Goal: Task Accomplishment & Management: Use online tool/utility

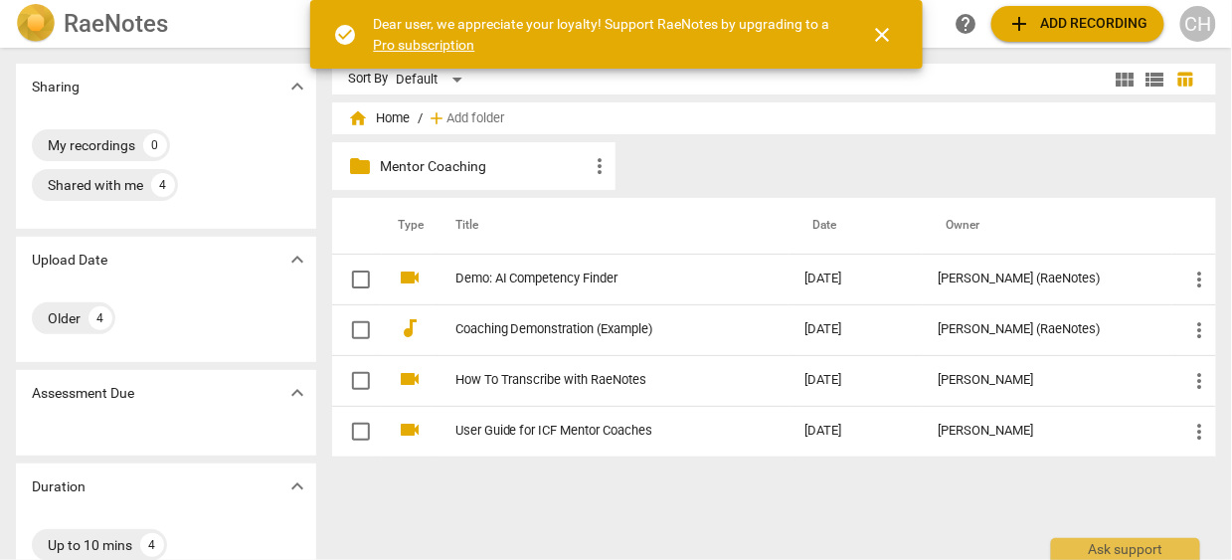
click at [492, 167] on p "Mentor Coaching" at bounding box center [484, 166] width 209 height 21
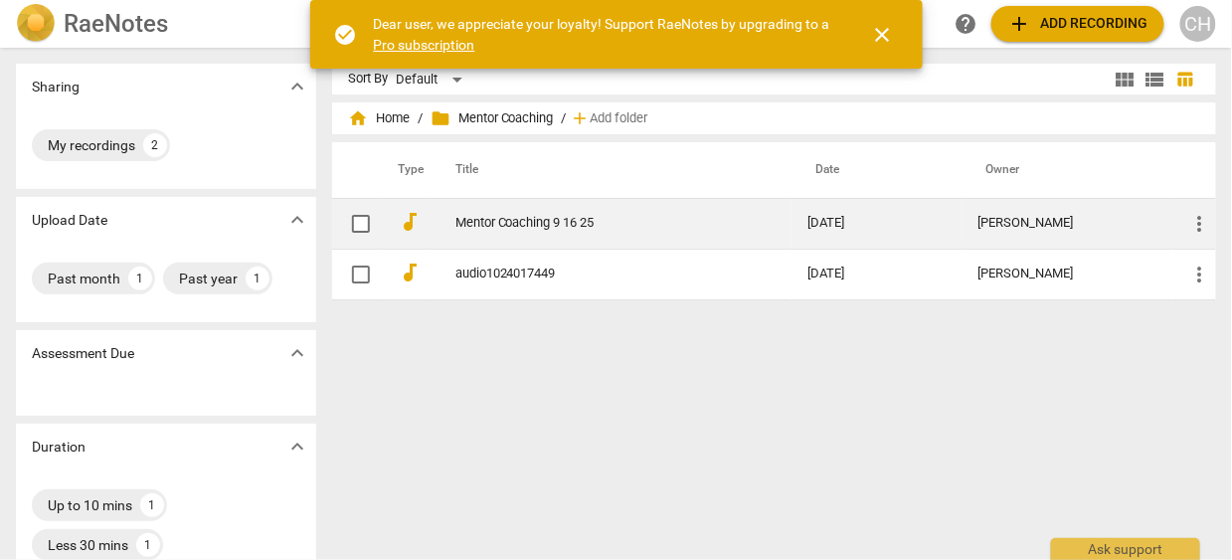
click at [507, 222] on link "Mentor Coaching 9 16 25" at bounding box center [595, 223] width 281 height 15
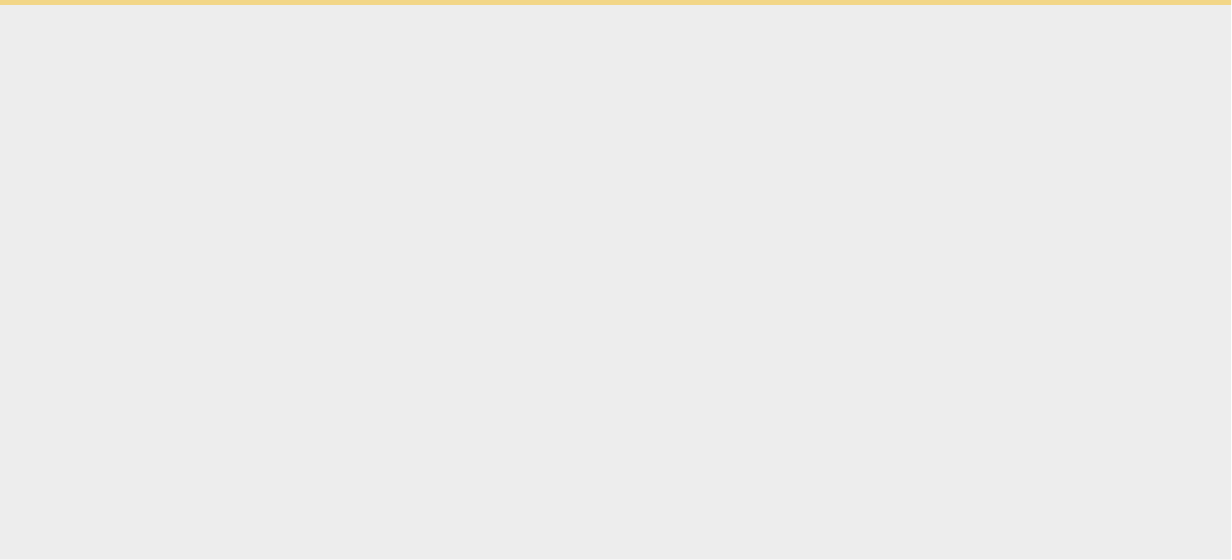
click at [507, 5] on html "check_circle Dear user, we appreciate your loyalty! Support RaeNotes by upgradi…" at bounding box center [616, 2] width 1232 height 5
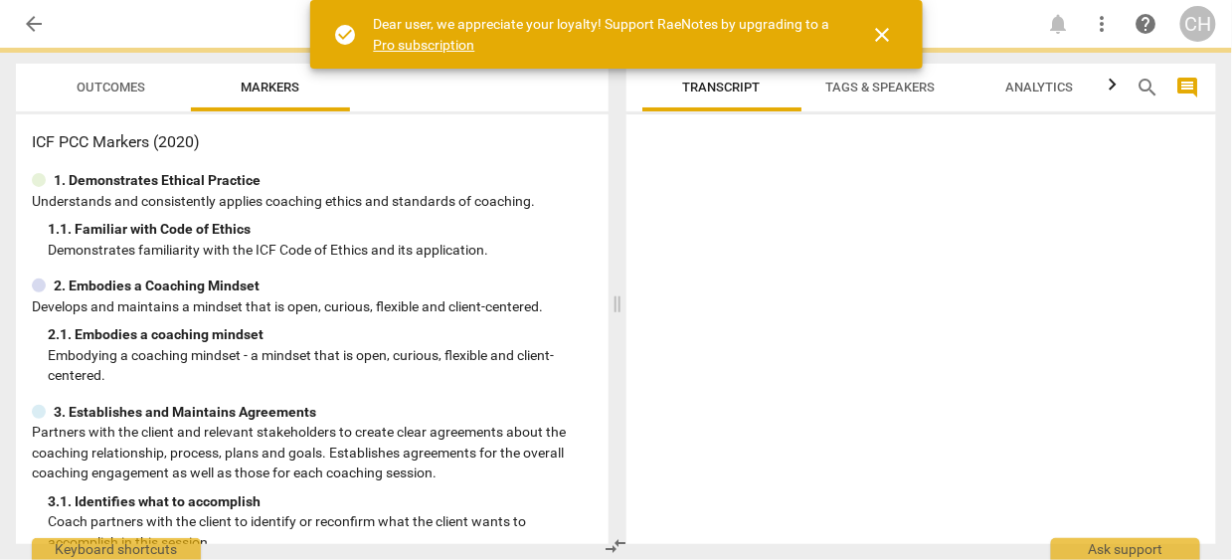
click at [507, 222] on div "1. 1. Familiar with Code of Ethics" at bounding box center [320, 229] width 545 height 21
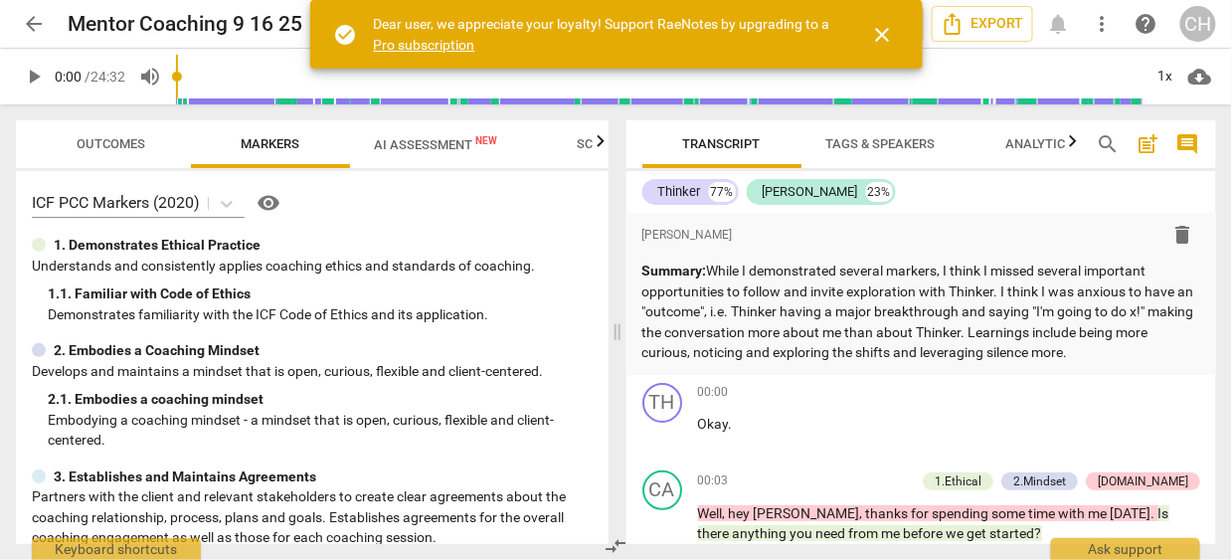
drag, startPoint x: 600, startPoint y: 181, endPoint x: 602, endPoint y: 209, distance: 27.9
click at [602, 209] on div "ICF PCC Markers (2020) visibility 1. Demonstrates Ethical Practice Understands …" at bounding box center [312, 357] width 593 height 373
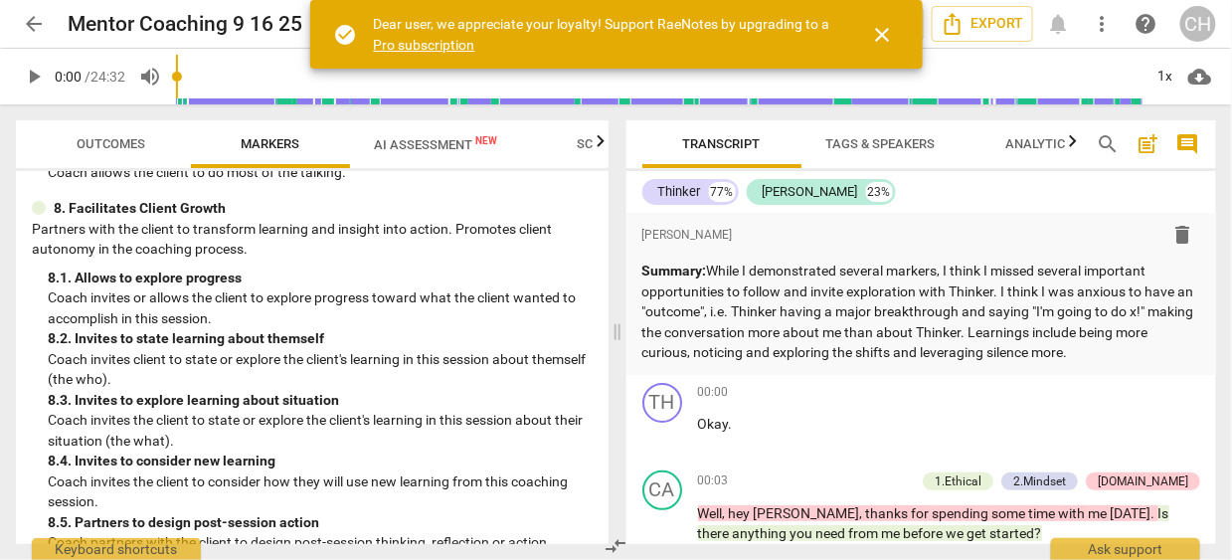
scroll to position [2469, 0]
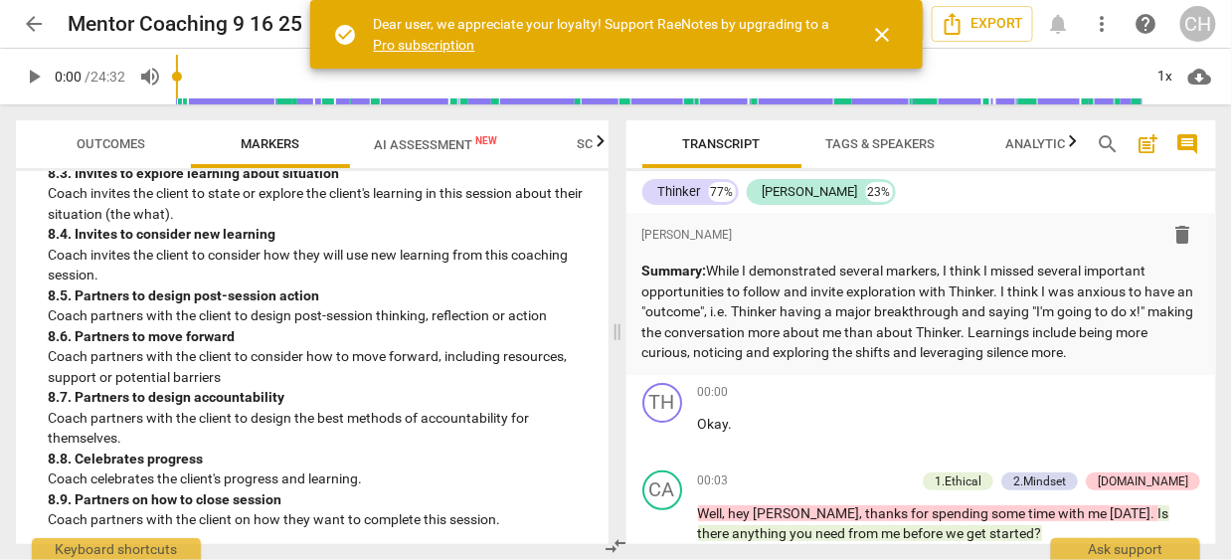
click at [448, 140] on span "AI Assessment New" at bounding box center [435, 144] width 123 height 15
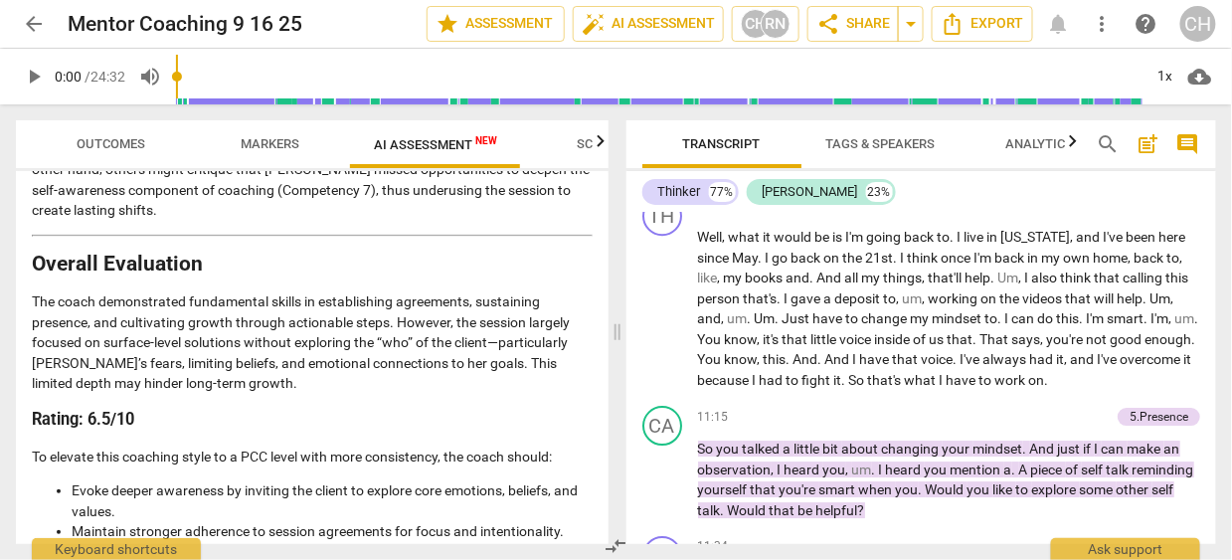
scroll to position [3645, 0]
